Goal: Use online tool/utility: Utilize a website feature to perform a specific function

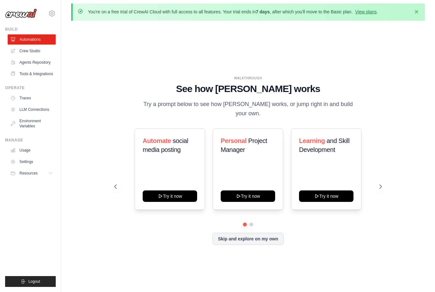
scroll to position [4, 0]
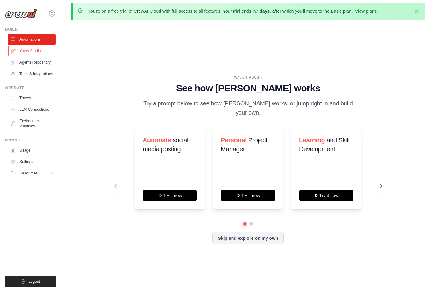
click at [26, 51] on link "Crew Studio" at bounding box center [32, 51] width 48 height 10
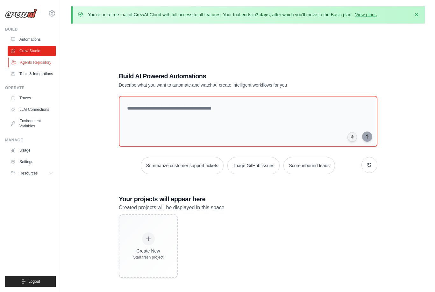
click at [24, 63] on link "Agents Repository" at bounding box center [32, 62] width 48 height 10
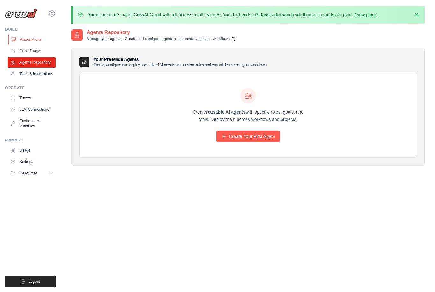
click at [26, 38] on link "Automations" at bounding box center [32, 39] width 48 height 10
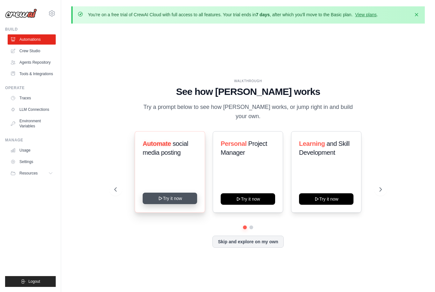
click at [154, 204] on button "Try it now" at bounding box center [170, 198] width 55 height 11
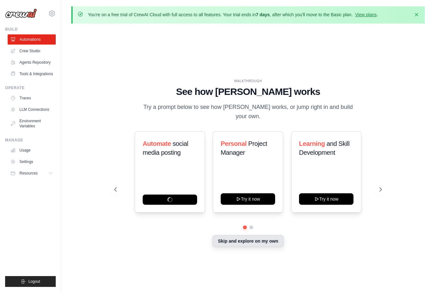
click at [259, 247] on button "Skip and explore on my own" at bounding box center [248, 241] width 71 height 12
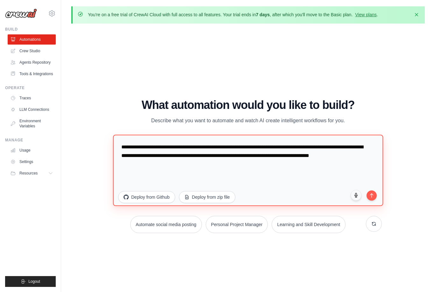
click at [222, 164] on textarea "**********" at bounding box center [248, 170] width 270 height 71
click at [253, 186] on textarea "**********" at bounding box center [248, 170] width 270 height 71
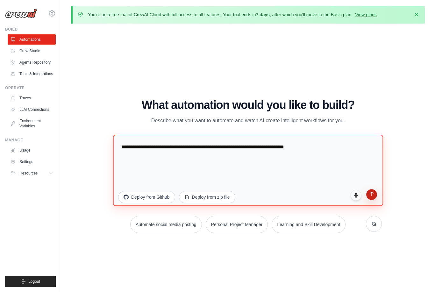
type textarea "**********"
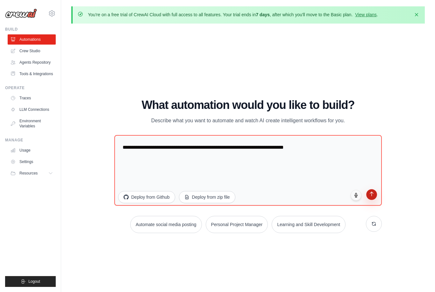
click at [374, 197] on icon "submit" at bounding box center [371, 193] width 5 height 5
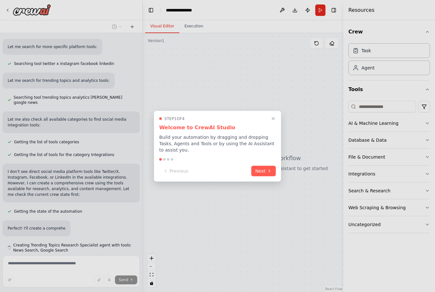
scroll to position [128, 0]
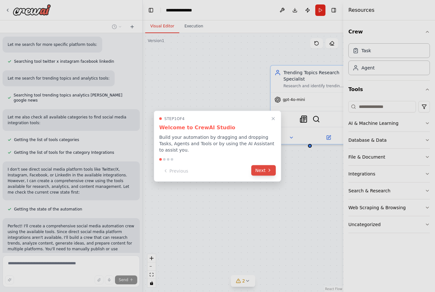
click at [269, 172] on icon at bounding box center [269, 170] width 5 height 5
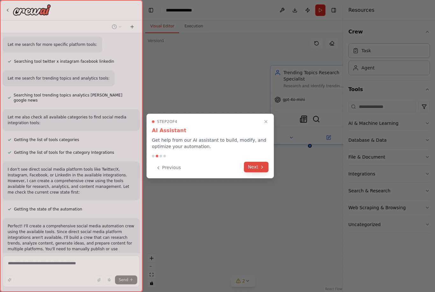
click at [261, 167] on icon at bounding box center [262, 167] width 5 height 5
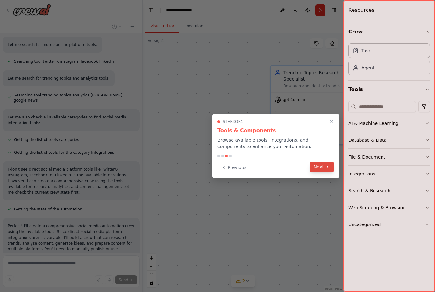
click at [329, 169] on icon at bounding box center [327, 167] width 5 height 5
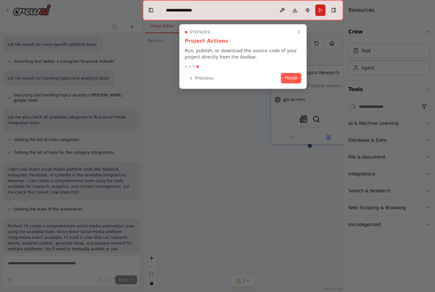
click at [303, 73] on div "Step 4 of 4 Project Actions Run, publish, or download the source code of your p…" at bounding box center [242, 56] width 127 height 65
click at [294, 76] on button "Finish" at bounding box center [291, 77] width 20 height 11
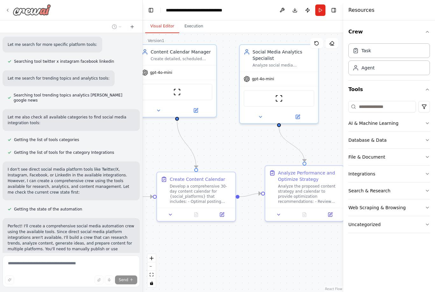
click at [8, 10] on icon at bounding box center [7, 10] width 5 height 5
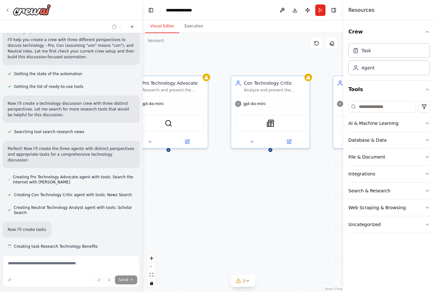
scroll to position [45, 0]
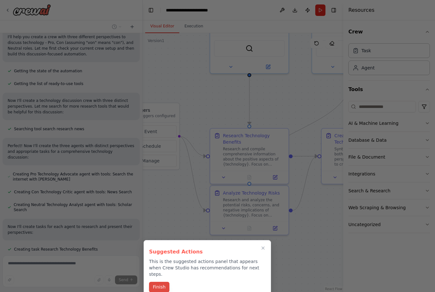
click at [152, 287] on button "Finish" at bounding box center [159, 287] width 20 height 11
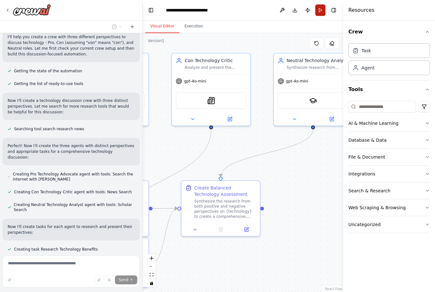
click at [321, 10] on button "Run" at bounding box center [321, 9] width 10 height 11
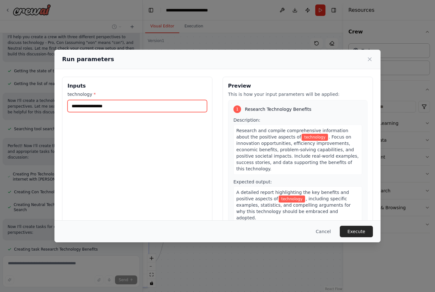
click at [81, 101] on input "technology *" at bounding box center [138, 106] width 140 height 12
type input "**********"
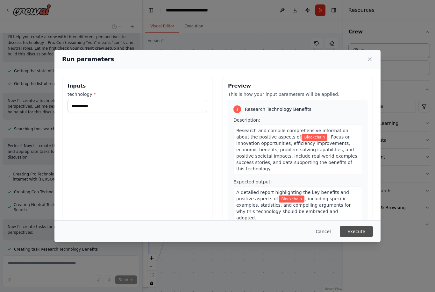
click at [360, 237] on button "Execute" at bounding box center [356, 231] width 33 height 11
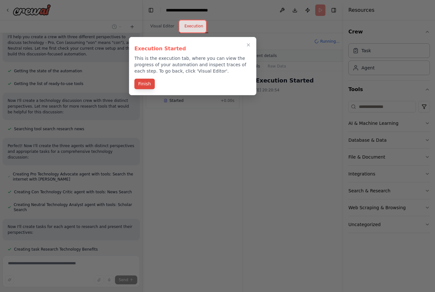
click at [148, 87] on button "Finish" at bounding box center [145, 84] width 20 height 11
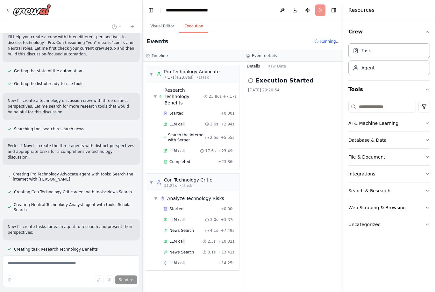
click at [278, 220] on div "Execution Started 3.10.2025, 20:20:54" at bounding box center [293, 181] width 100 height 221
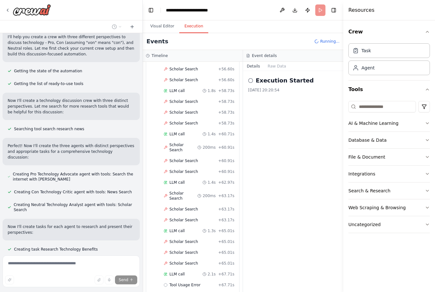
scroll to position [1159, 0]
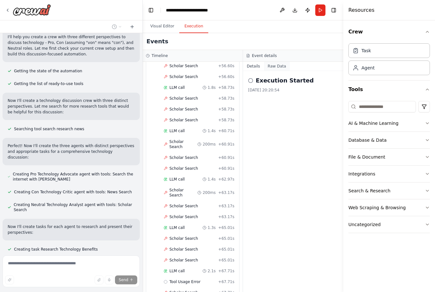
click at [283, 62] on button "Raw Data" at bounding box center [277, 66] width 26 height 9
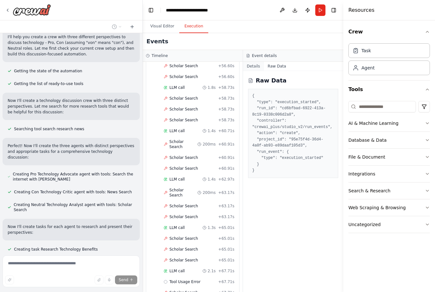
click at [257, 62] on button "Details" at bounding box center [253, 66] width 21 height 9
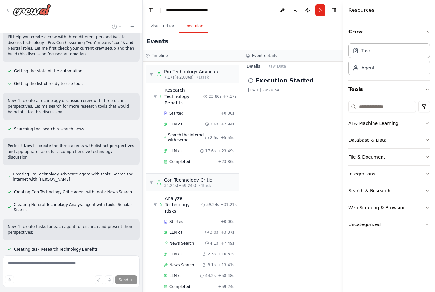
scroll to position [0, 0]
click at [427, 142] on icon "button" at bounding box center [427, 140] width 5 height 5
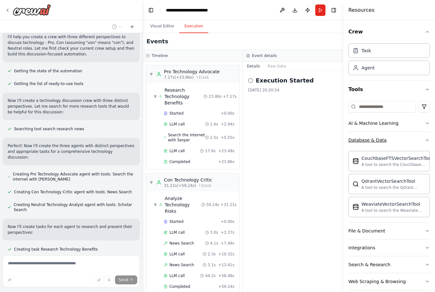
click at [426, 142] on icon "button" at bounding box center [427, 140] width 5 height 5
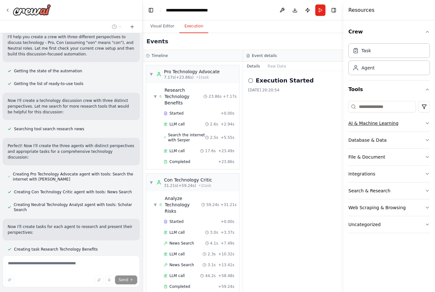
click at [427, 126] on button "AI & Machine Learning" at bounding box center [390, 123] width 82 height 17
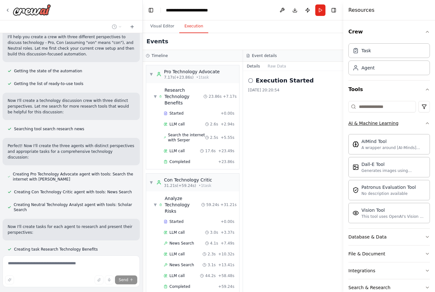
click at [430, 126] on button "AI & Machine Learning" at bounding box center [390, 123] width 82 height 17
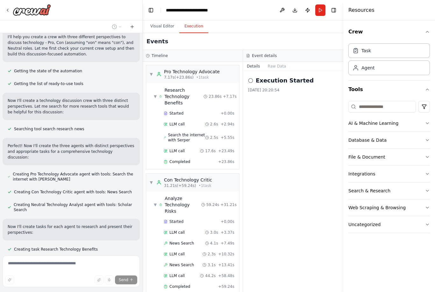
click at [319, 180] on div "Execution Started 3.10.2025, 20:20:54" at bounding box center [293, 181] width 100 height 221
click at [379, 56] on div "Task" at bounding box center [390, 50] width 82 height 15
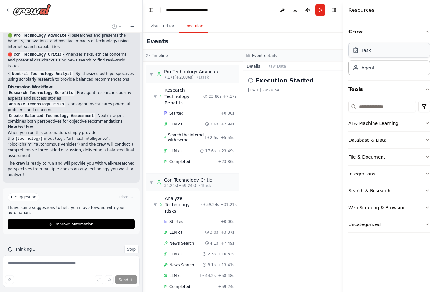
scroll to position [20, 0]
click at [41, 249] on div "Create a crew of three Roles Pro, von , neutral that is Able to Discuss a techn…" at bounding box center [71, 143] width 142 height 220
click at [26, 247] on span "Thinking..." at bounding box center [25, 249] width 20 height 5
